Goal: Navigation & Orientation: Find specific page/section

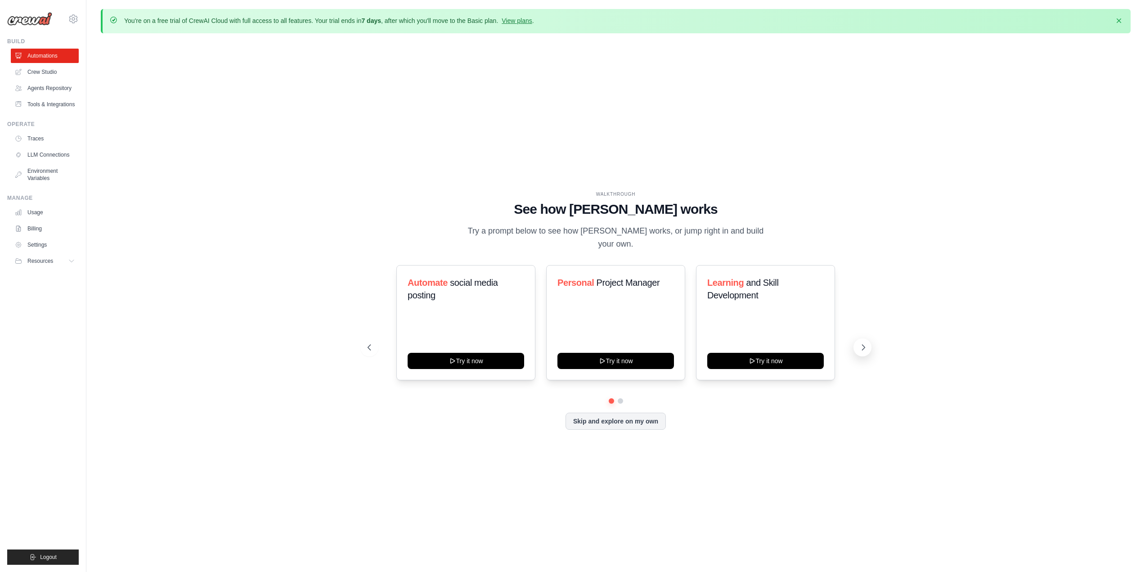
click at [862, 349] on icon at bounding box center [863, 347] width 3 height 5
click at [49, 72] on link "Crew Studio" at bounding box center [46, 72] width 68 height 14
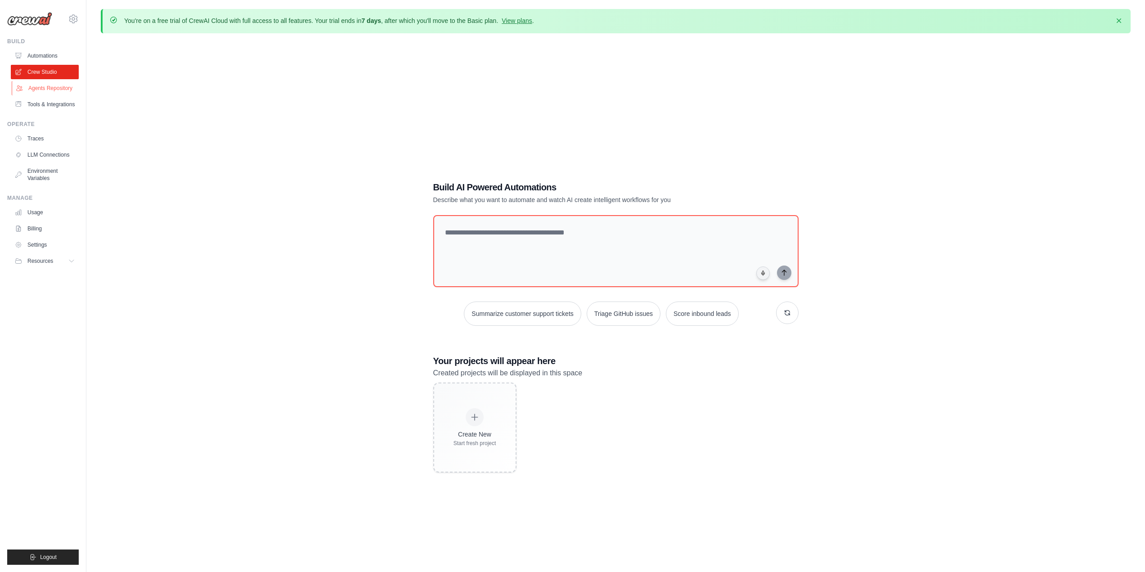
click at [43, 94] on link "Agents Repository" at bounding box center [46, 88] width 68 height 14
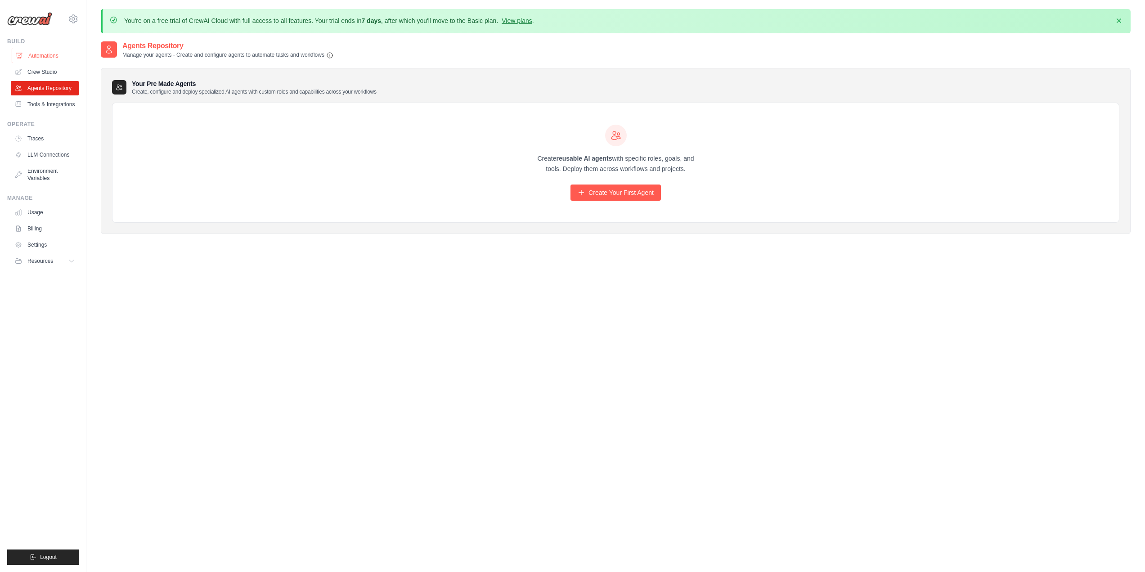
click at [46, 56] on link "Automations" at bounding box center [46, 56] width 68 height 14
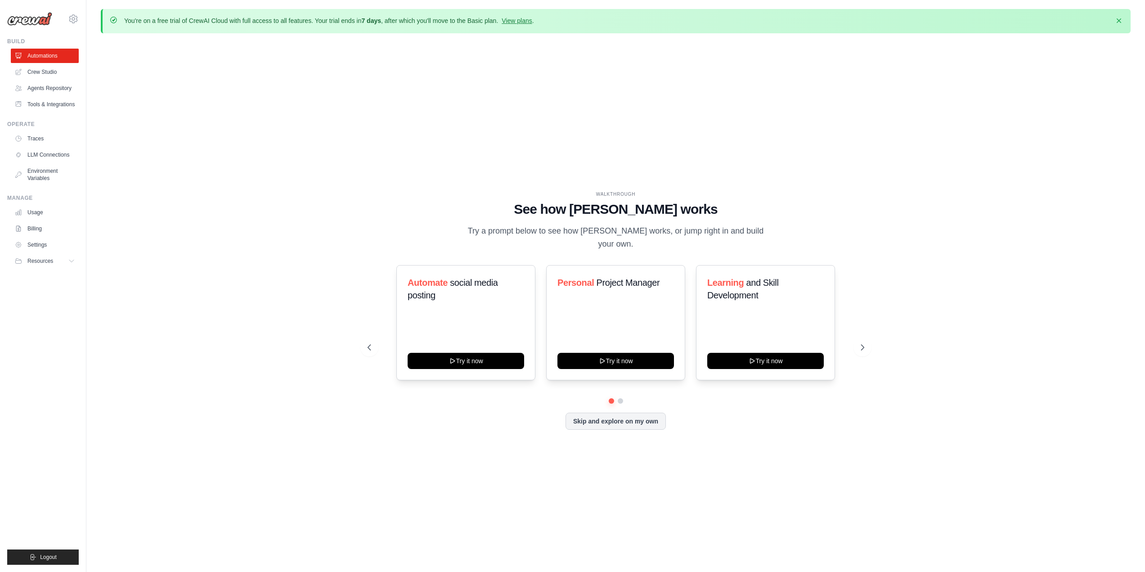
drag, startPoint x: 263, startPoint y: 31, endPoint x: 371, endPoint y: 28, distance: 108.0
click at [371, 28] on div "You're on a free trial of CrewAI Cloud with full access to all features. Your t…" at bounding box center [616, 21] width 1030 height 24
click at [372, 28] on div "You're on a free trial of CrewAI Cloud with full access to all features. Your t…" at bounding box center [616, 21] width 1030 height 24
click at [632, 421] on button "Skip and explore on my own" at bounding box center [615, 420] width 100 height 17
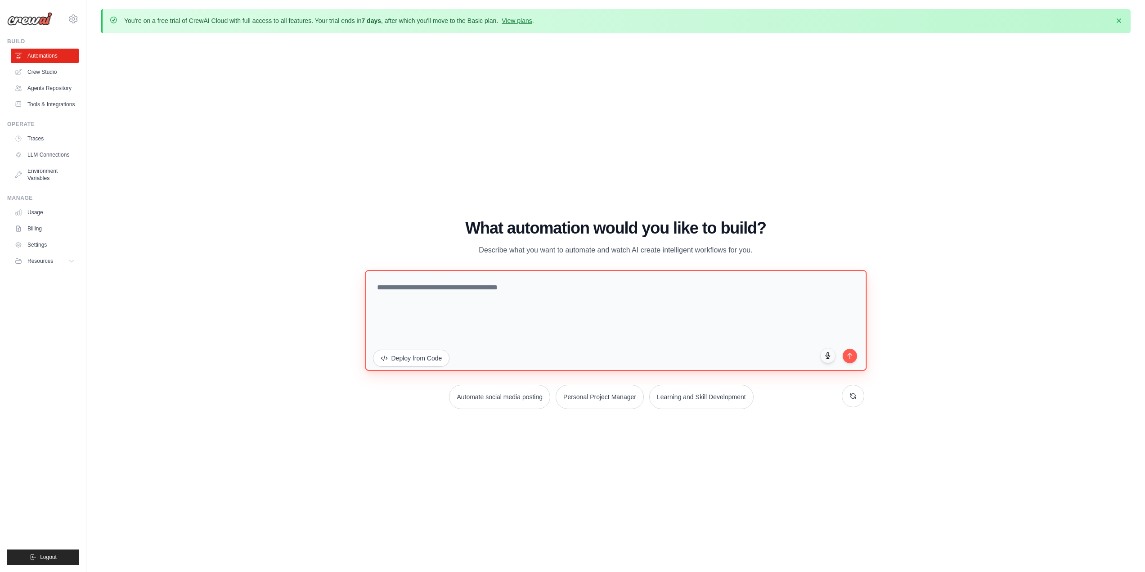
click at [479, 333] on textarea at bounding box center [616, 319] width 502 height 101
drag, startPoint x: 446, startPoint y: 276, endPoint x: 449, endPoint y: 293, distance: 17.8
click at [449, 293] on textarea at bounding box center [616, 319] width 502 height 101
drag, startPoint x: 449, startPoint y: 293, endPoint x: 465, endPoint y: 293, distance: 15.3
click at [450, 293] on textarea at bounding box center [616, 319] width 502 height 101
